Goal: Transaction & Acquisition: Purchase product/service

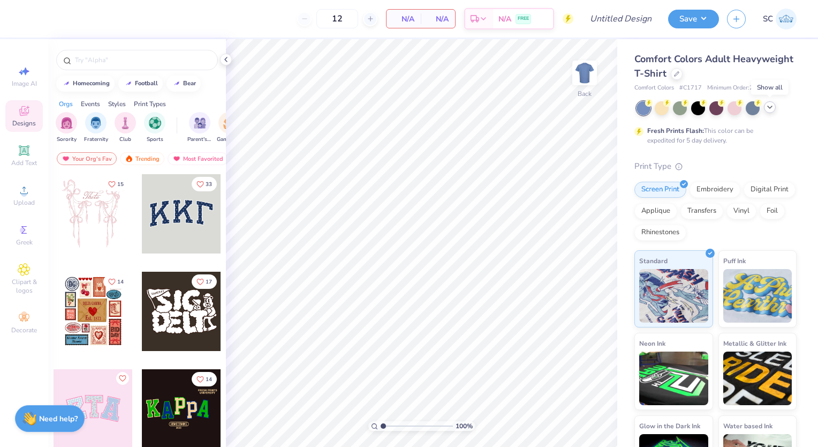
click at [769, 108] on icon at bounding box center [770, 107] width 9 height 9
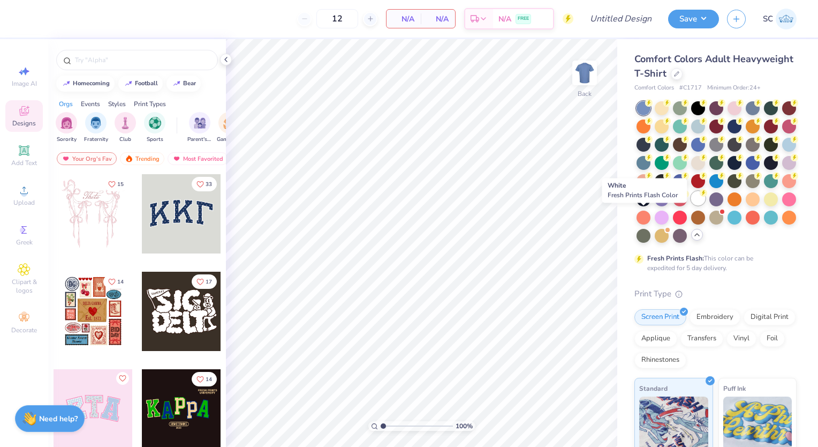
click at [691, 205] on div at bounding box center [698, 198] width 14 height 14
click at [591, 71] on img at bounding box center [584, 72] width 43 height 43
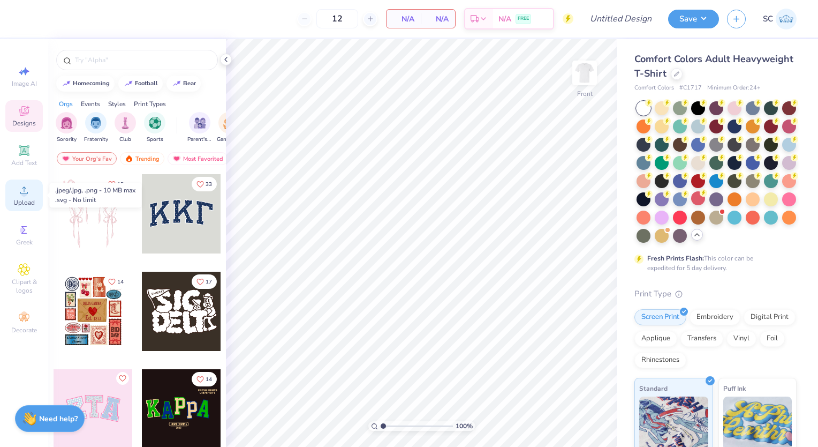
click at [30, 190] on icon at bounding box center [24, 190] width 13 height 13
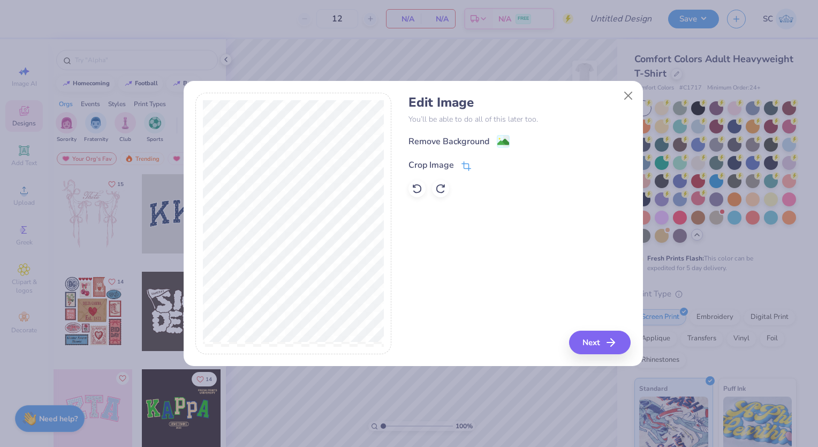
click at [433, 164] on div "Crop Image" at bounding box center [432, 165] width 46 height 13
click at [484, 163] on polyline at bounding box center [484, 163] width 4 height 3
click at [502, 147] on image at bounding box center [504, 143] width 12 height 12
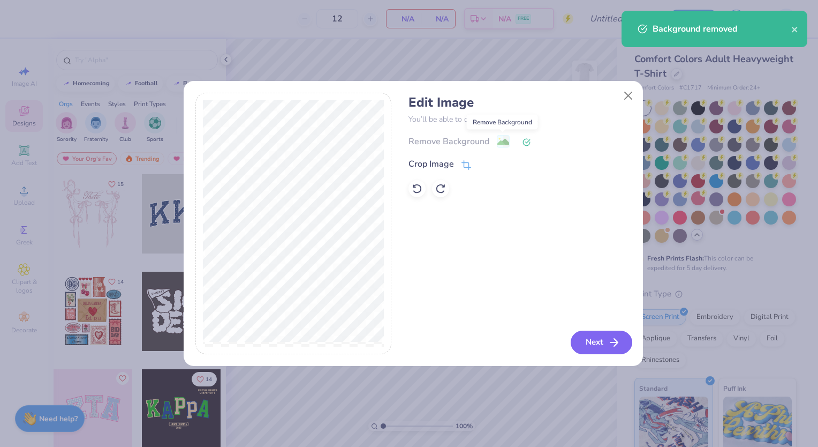
click at [603, 349] on button "Next" at bounding box center [602, 342] width 62 height 24
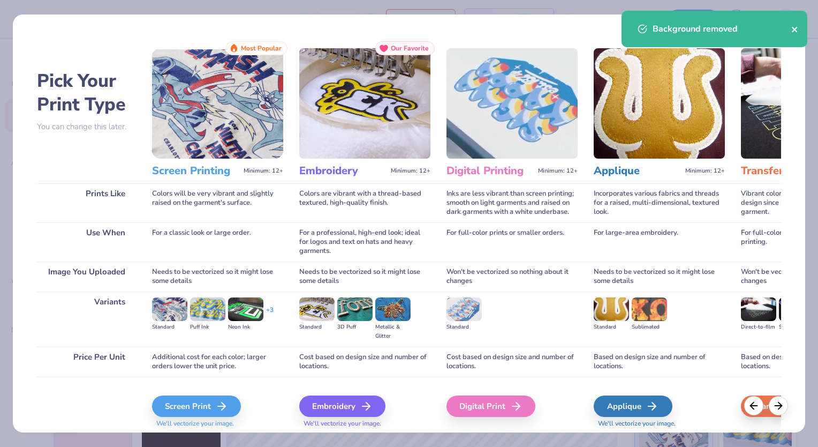
click at [795, 30] on icon "close" at bounding box center [794, 29] width 5 height 5
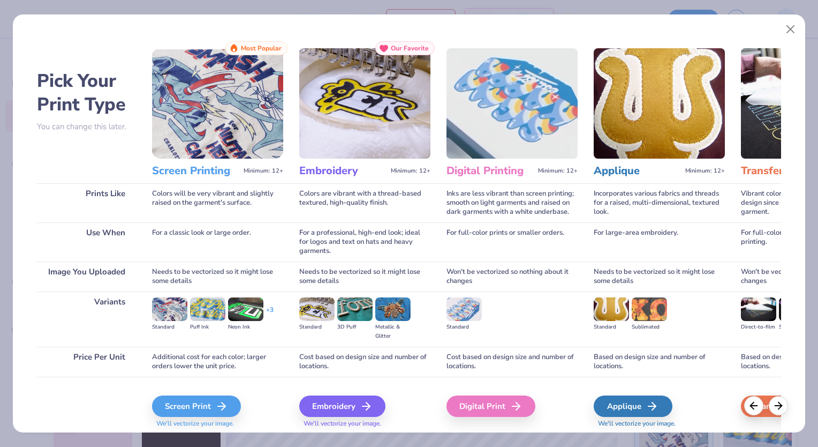
click at [199, 408] on div "Screen Print" at bounding box center [196, 405] width 89 height 21
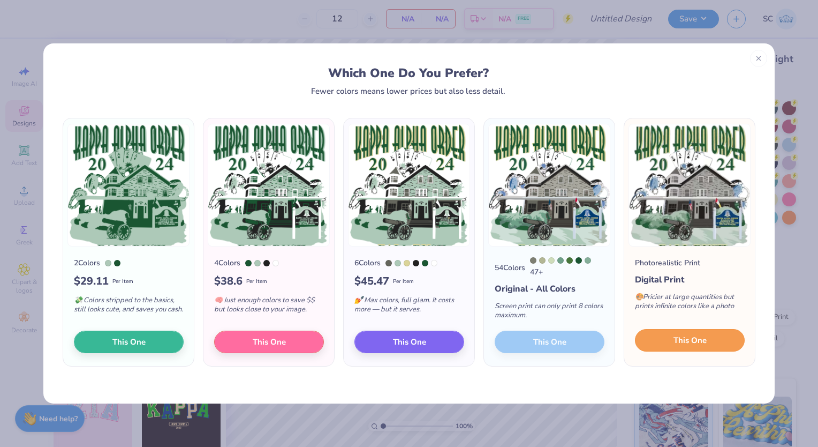
click at [682, 343] on span "This One" at bounding box center [690, 340] width 33 height 12
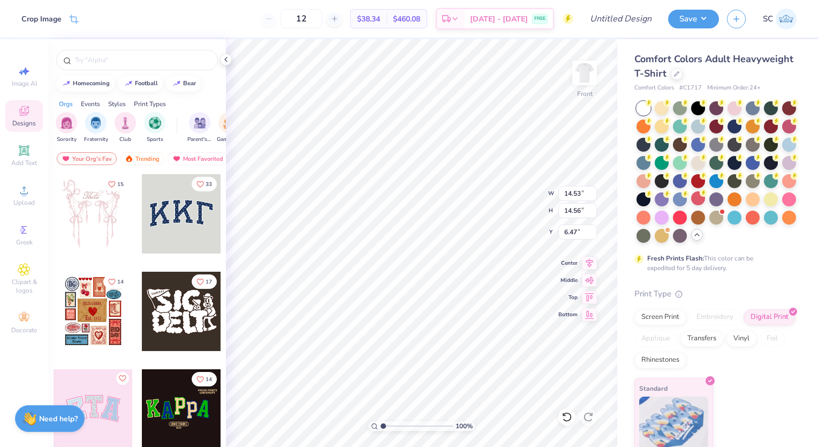
click at [682, 343] on div "Screen Print Embroidery Digital Print Applique Transfers Vinyl Foil Rhinestones" at bounding box center [716, 338] width 162 height 59
click at [583, 73] on img at bounding box center [584, 72] width 21 height 21
click at [582, 76] on img at bounding box center [584, 72] width 43 height 43
type input "3.14926971207328"
